Goal: Task Accomplishment & Management: Use online tool/utility

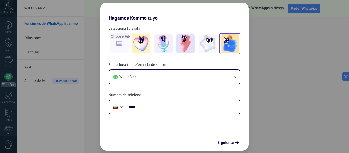
click at [233, 41] on img at bounding box center [229, 43] width 18 height 18
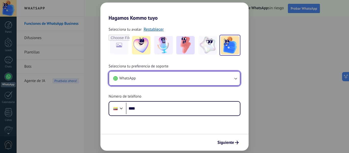
click at [161, 79] on button "WhatsApp" at bounding box center [174, 78] width 131 height 14
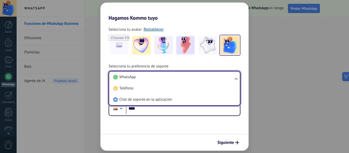
click at [161, 79] on li "WhatsApp" at bounding box center [173, 76] width 125 height 11
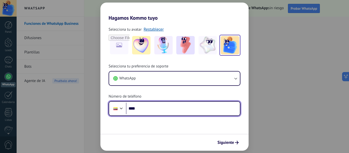
click at [150, 108] on input "****" at bounding box center [183, 109] width 114 height 12
type input "**********"
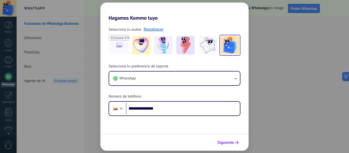
click at [229, 141] on span "Siguiente" at bounding box center [225, 143] width 17 height 4
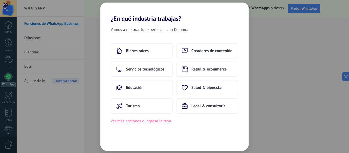
click at [153, 122] on button "Ver más opciones o ingresa la tuya" at bounding box center [140, 121] width 60 height 7
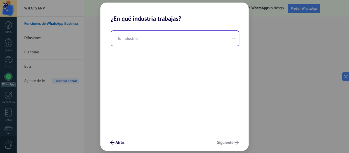
click at [136, 40] on input "text" at bounding box center [175, 38] width 128 height 15
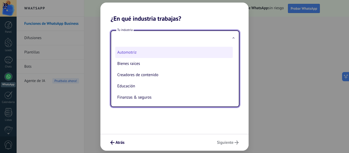
click at [132, 52] on li "Automotriz" at bounding box center [173, 52] width 117 height 11
type input "**********"
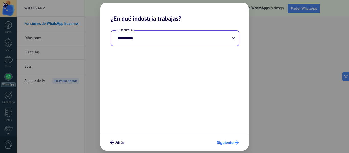
click at [224, 141] on span "Siguiente" at bounding box center [225, 143] width 17 height 4
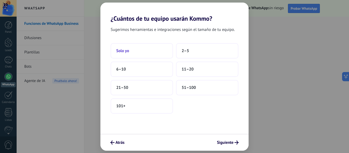
click at [140, 52] on button "Solo yo" at bounding box center [141, 50] width 62 height 15
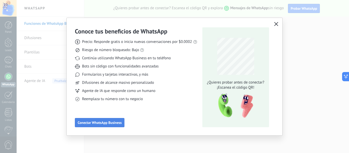
click at [113, 121] on span "Conectar WhatsApp Business" at bounding box center [100, 123] width 44 height 4
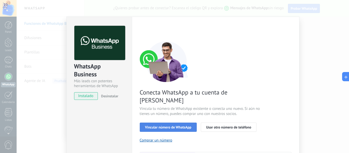
click at [172, 125] on span "Vincular número de WhatsApp" at bounding box center [168, 127] width 46 height 4
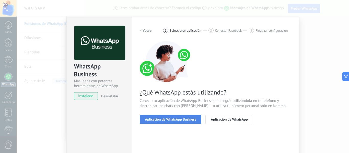
click at [180, 118] on span "Aplicación de WhatsApp Business" at bounding box center [170, 119] width 51 height 4
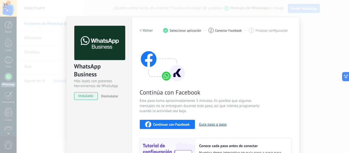
click at [266, 115] on div "Continúa con Facebook Este paso toma aproximadamente 5 minutos. Es posible que …" at bounding box center [216, 110] width 152 height 138
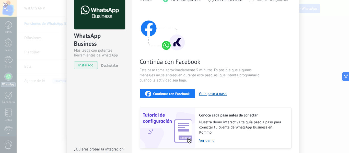
scroll to position [41, 0]
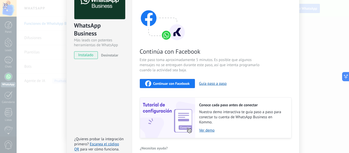
click at [175, 86] on button "Continuar con Facebook" at bounding box center [167, 83] width 55 height 9
click at [216, 84] on button "Guía paso a paso" at bounding box center [213, 83] width 28 height 5
click at [211, 146] on div "¿Necesitas ayuda?" at bounding box center [216, 148] width 152 height 8
click at [88, 56] on span "instalado" at bounding box center [85, 55] width 23 height 8
click at [326, 51] on div "WhatsApp Business Más leads con potentes herramientas de WhatsApp instalado Des…" at bounding box center [183, 76] width 332 height 153
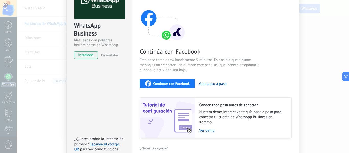
scroll to position [0, 0]
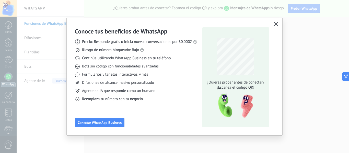
click at [276, 25] on use "button" at bounding box center [276, 24] width 4 height 4
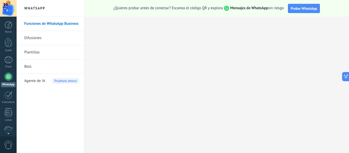
scroll to position [59, 0]
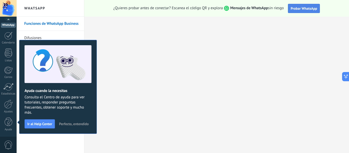
click at [301, 10] on span "Probar WhatsApp" at bounding box center [303, 8] width 27 height 5
